Goal: Task Accomplishment & Management: Manage account settings

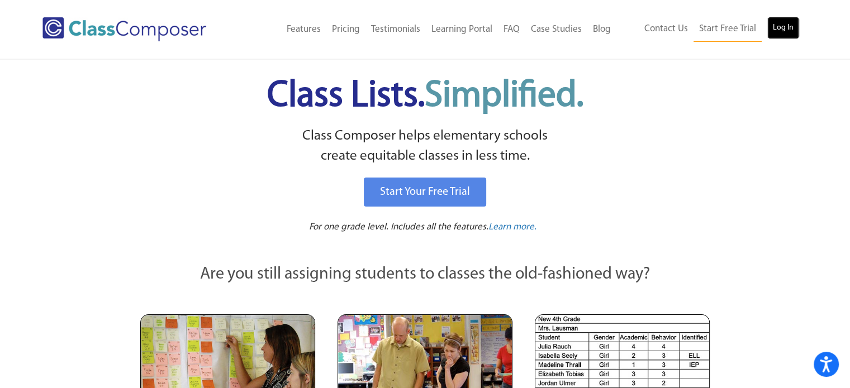
click at [796, 20] on link "Log In" at bounding box center [783, 28] width 32 height 22
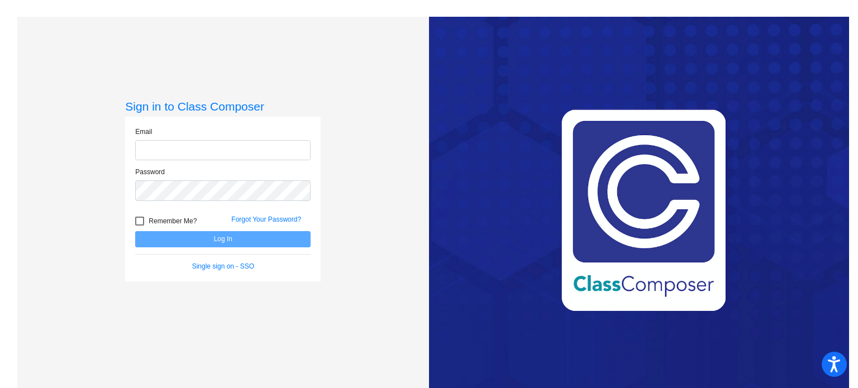
click at [260, 154] on input "email" at bounding box center [222, 150] width 175 height 21
type input "[EMAIL_ADDRESS][DOMAIN_NAME]"
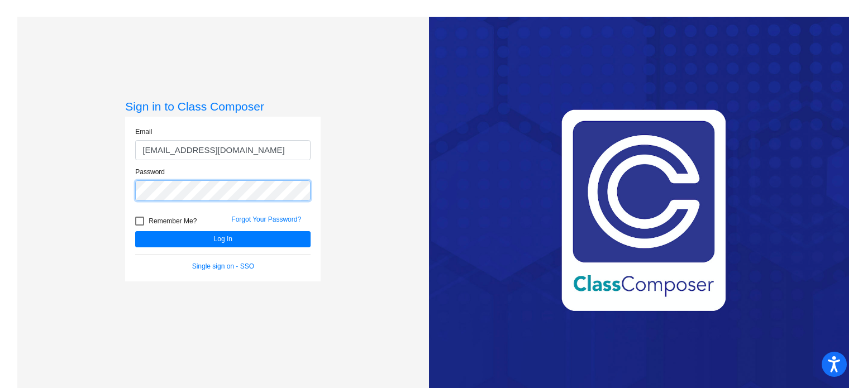
click at [135, 231] on button "Log In" at bounding box center [222, 239] width 175 height 16
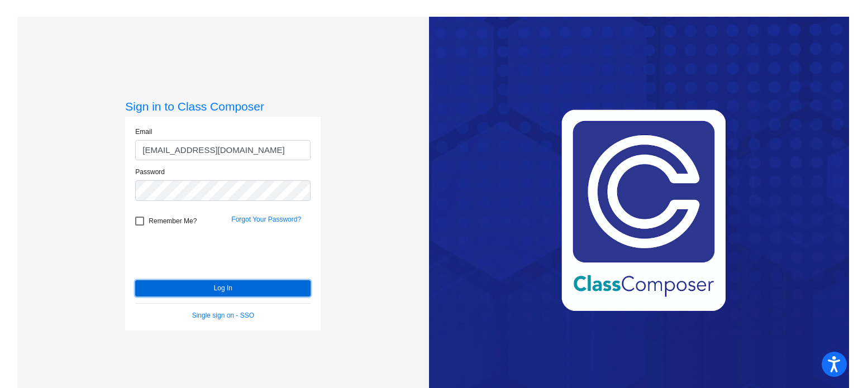
click at [163, 284] on button "Log In" at bounding box center [222, 289] width 175 height 16
